Goal: Task Accomplishment & Management: Use online tool/utility

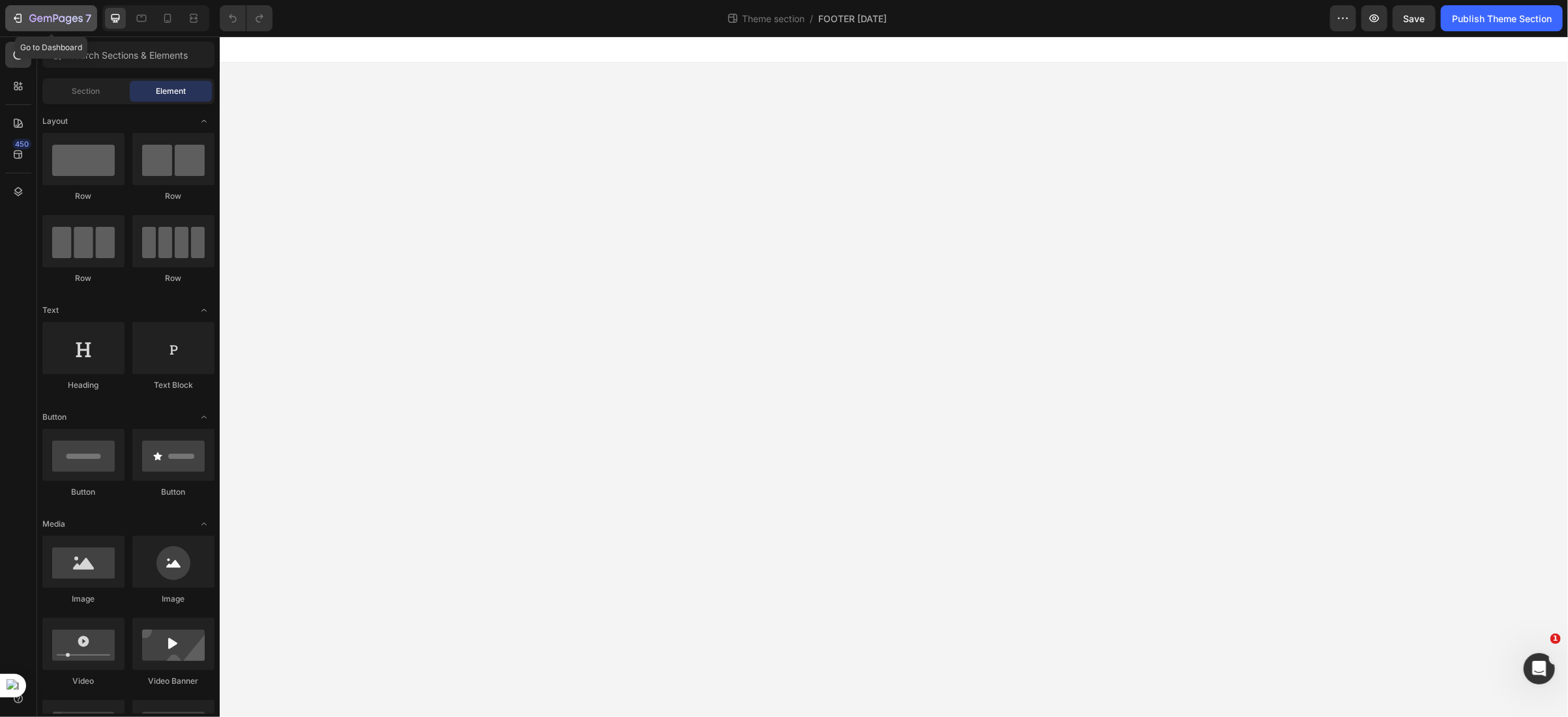
click at [19, 14] on icon "button" at bounding box center [19, 18] width 6 height 9
click at [17, 18] on icon "button" at bounding box center [17, 18] width 13 height 13
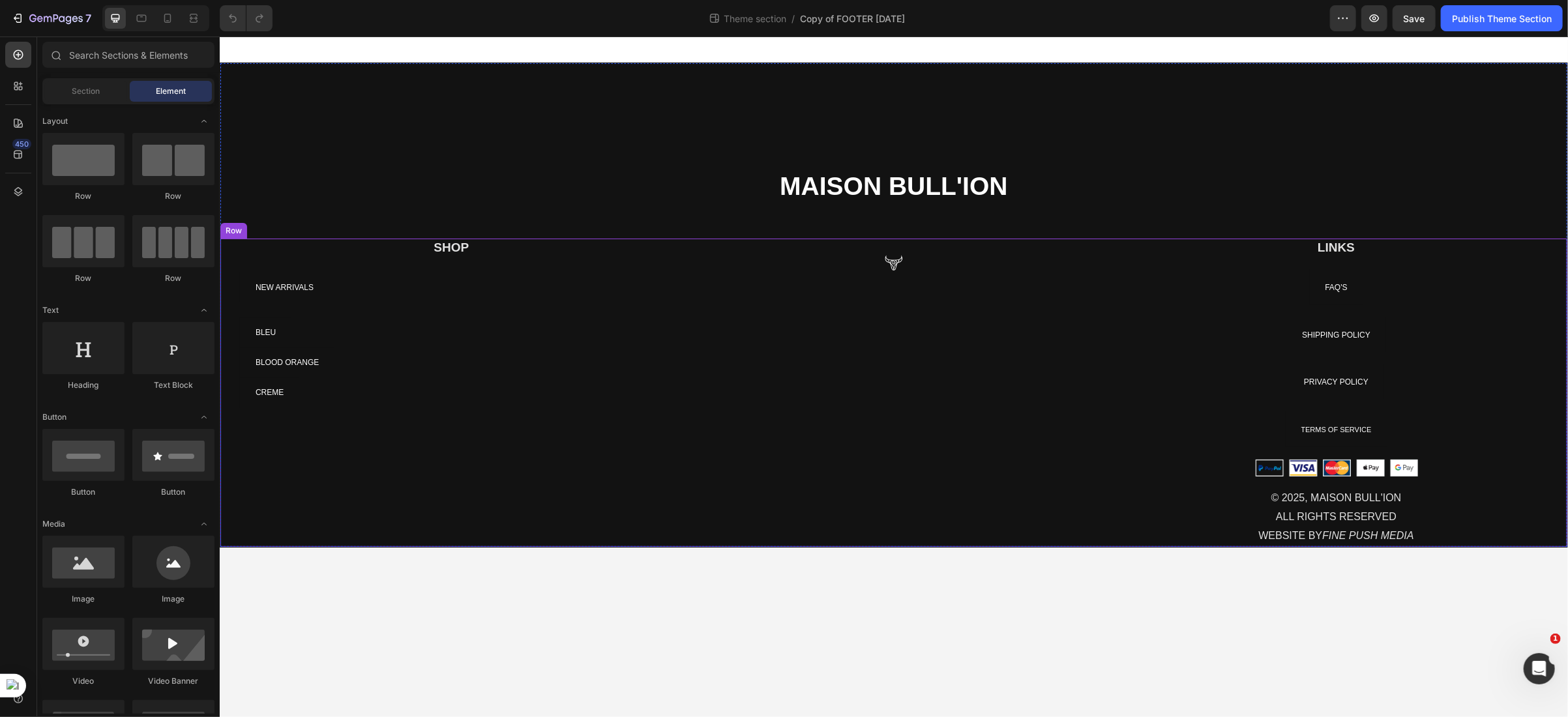
click at [852, 322] on div "Image" at bounding box center [893, 392] width 423 height 308
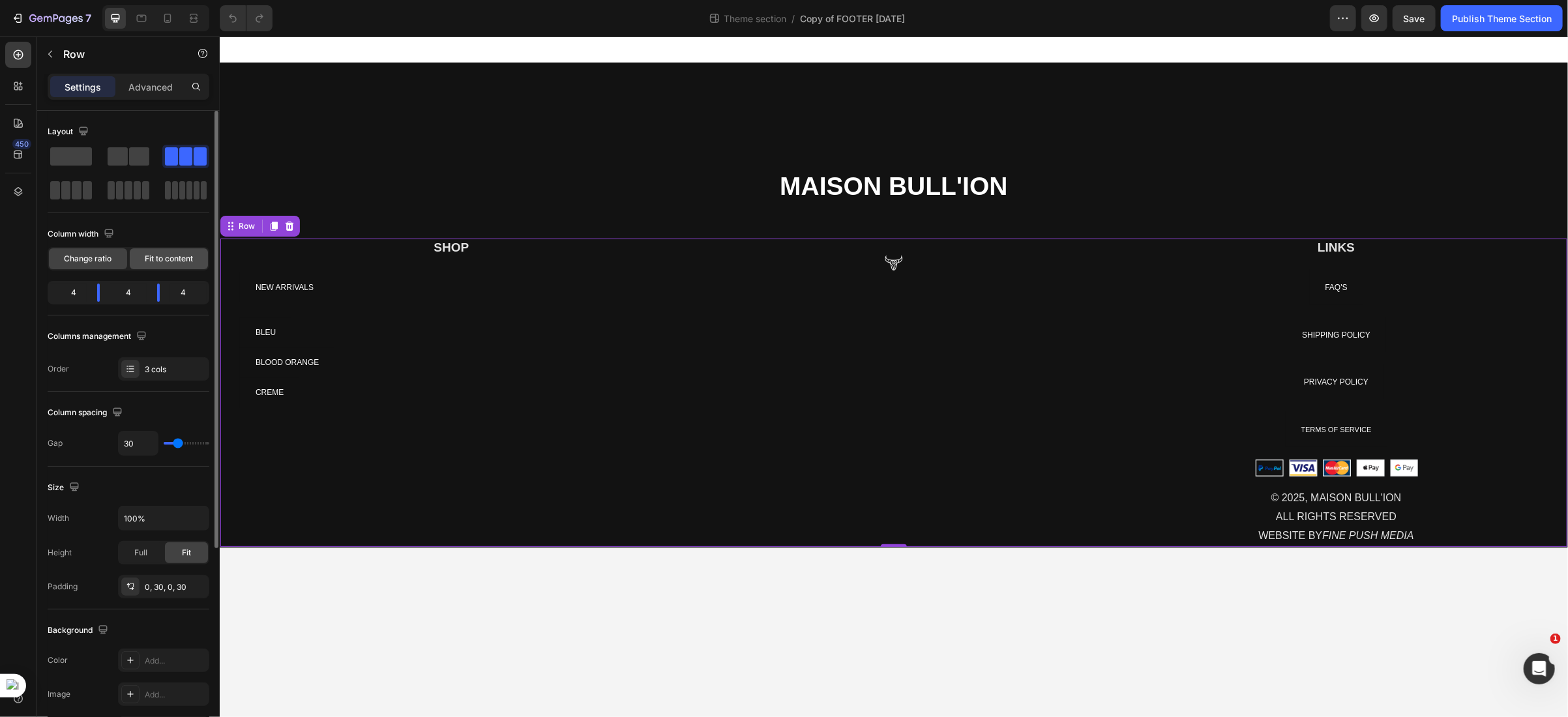
click at [159, 264] on span "Fit to content" at bounding box center [168, 258] width 48 height 12
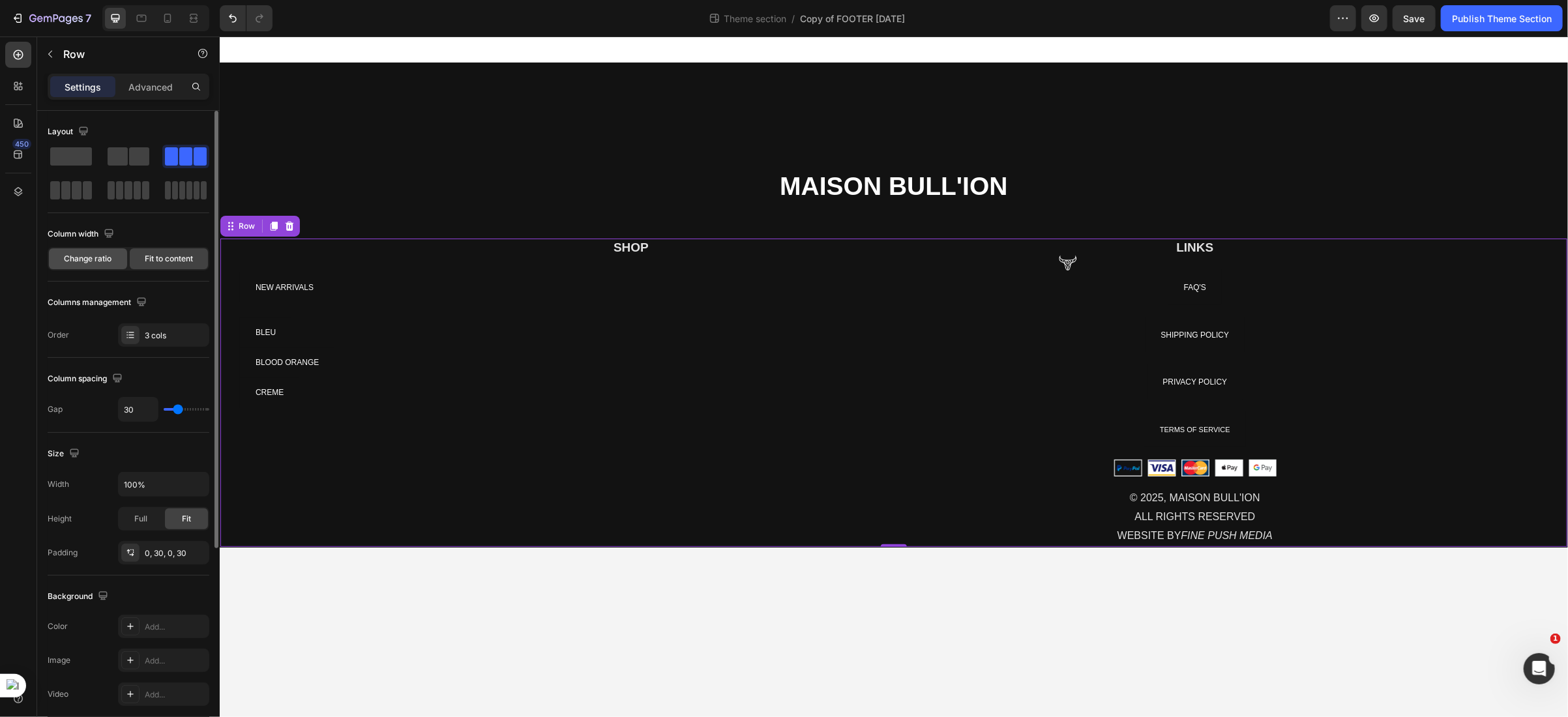
click at [86, 266] on div "Change ratio" at bounding box center [88, 258] width 78 height 21
